Goal: Obtain resource: Download file/media

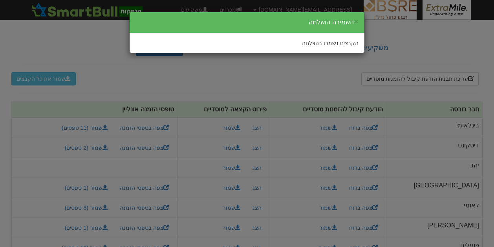
click at [359, 21] on div "× השמירה הושלמה" at bounding box center [247, 22] width 235 height 21
click at [358, 21] on button "×" at bounding box center [356, 21] width 5 height 8
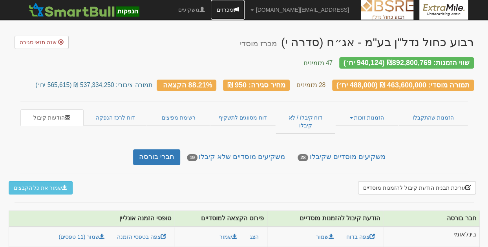
click at [245, 11] on link "מכרזים" at bounding box center [228, 10] width 34 height 20
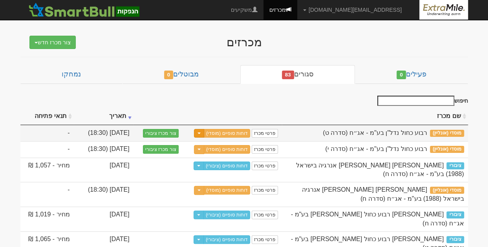
click at [204, 129] on button "Toggle Dropdown" at bounding box center [199, 133] width 10 height 9
click at [230, 130] on link "דוחות סופיים (מוסדי)" at bounding box center [227, 133] width 46 height 9
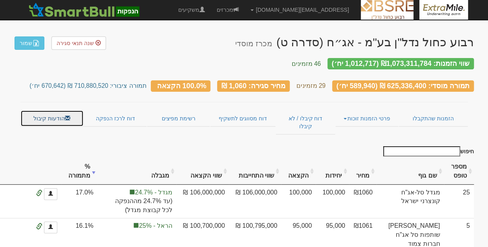
click at [63, 113] on link "הודעות קיבול" at bounding box center [51, 118] width 63 height 16
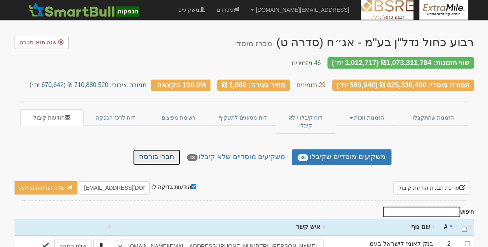
click at [167, 150] on link "חברי בורסה" at bounding box center [156, 158] width 47 height 16
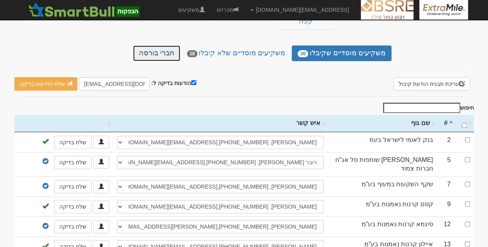
scroll to position [118, 0]
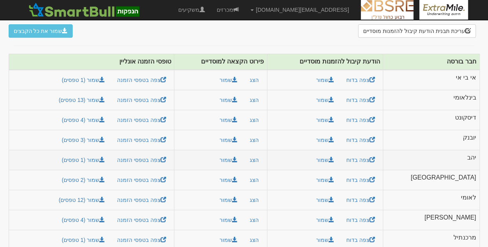
scroll to position [168, 0]
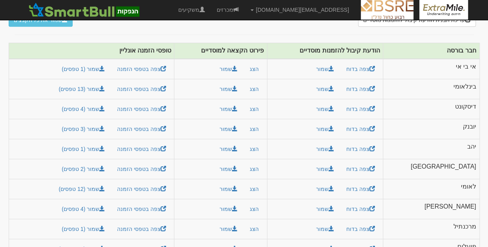
click at [1, 68] on body "[EMAIL_ADDRESS][DOMAIN_NAME] הגדרות חשבונות הנפקה תבניות הודעות קיבול X" at bounding box center [244, 50] width 488 height 436
click at [334, 226] on span at bounding box center [331, 228] width 5 height 5
click at [243, 223] on button "שמור" at bounding box center [228, 229] width 28 height 13
click at [93, 223] on link "שמור (1 טפסים)" at bounding box center [83, 229] width 53 height 13
